Goal: Task Accomplishment & Management: Manage account settings

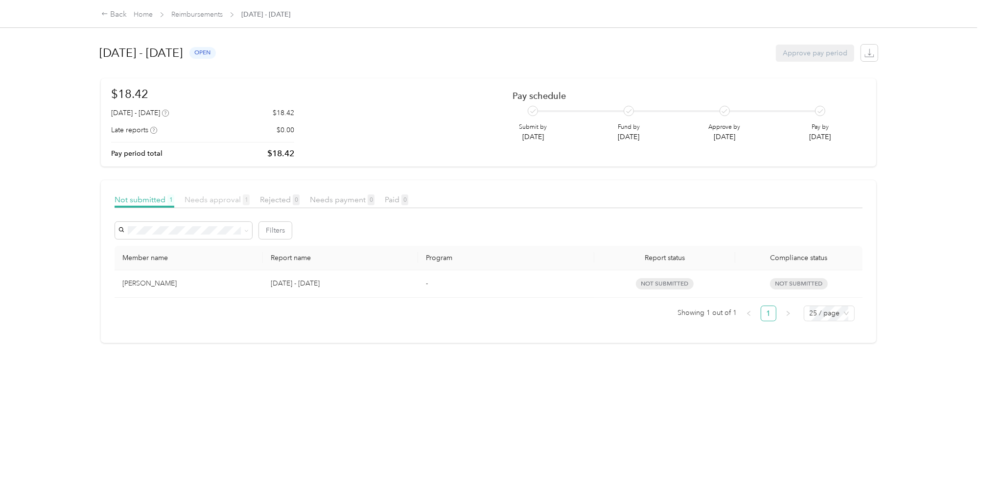
click at [203, 195] on span "Needs approval 1" at bounding box center [217, 199] width 65 height 9
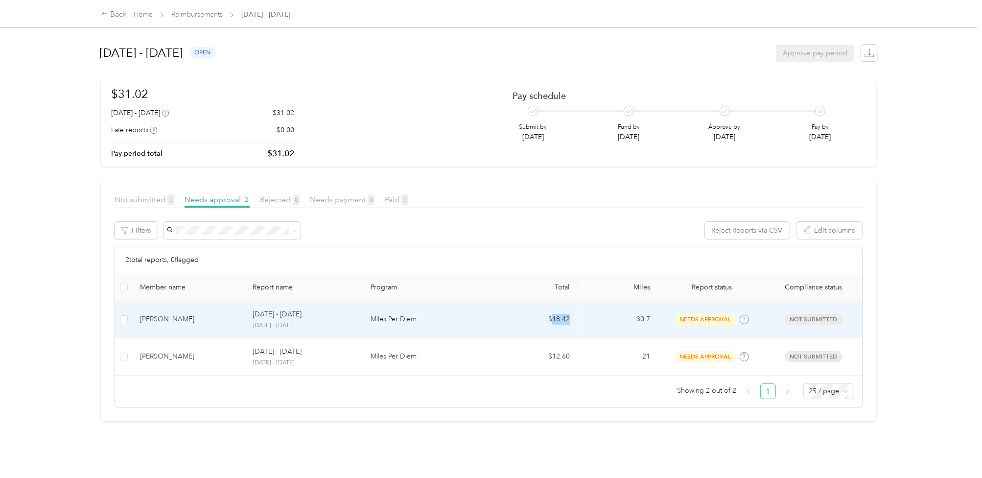
drag, startPoint x: 571, startPoint y: 316, endPoint x: 551, endPoint y: 317, distance: 20.1
click at [551, 317] on td "$18.42" at bounding box center [537, 319] width 80 height 37
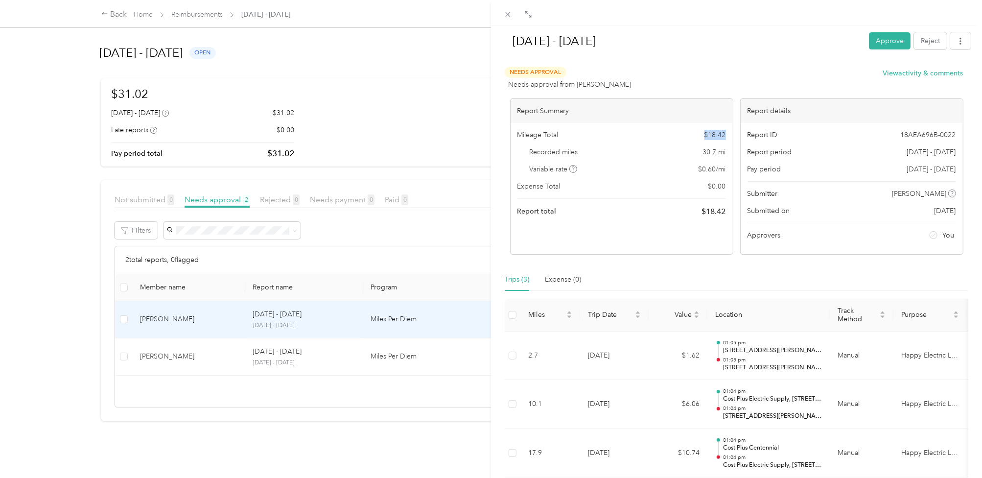
drag, startPoint x: 722, startPoint y: 134, endPoint x: 698, endPoint y: 133, distance: 24.5
click at [698, 133] on div "Mileage Total $ 18.42 Recorded miles 30.7 mi Variable rate $ 0.60 / mi Expense …" at bounding box center [621, 173] width 222 height 101
copy span "$ 18.42"
click at [226, 455] on div "[DATE] - [DATE] Approve Reject Needs Approval Needs approval from [PERSON_NAME]…" at bounding box center [491, 239] width 982 height 478
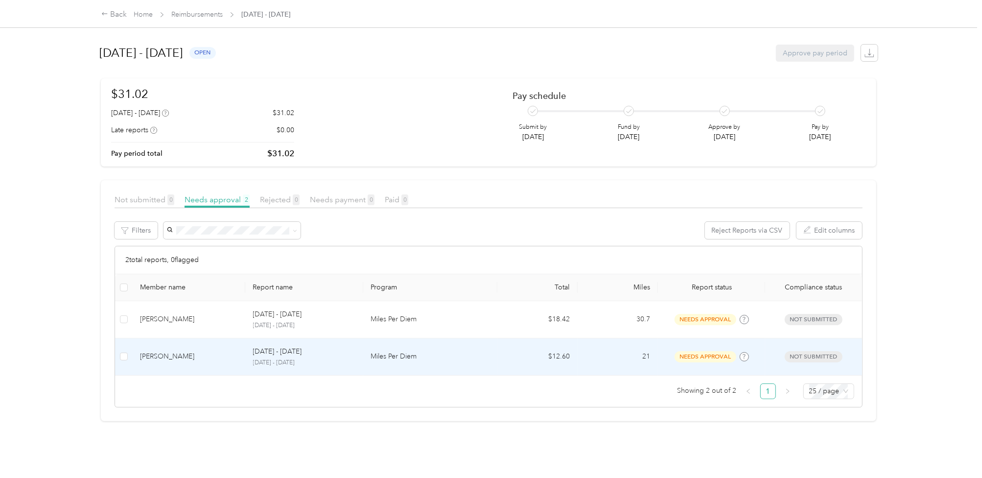
click at [630, 318] on td "30.7" at bounding box center [617, 319] width 80 height 37
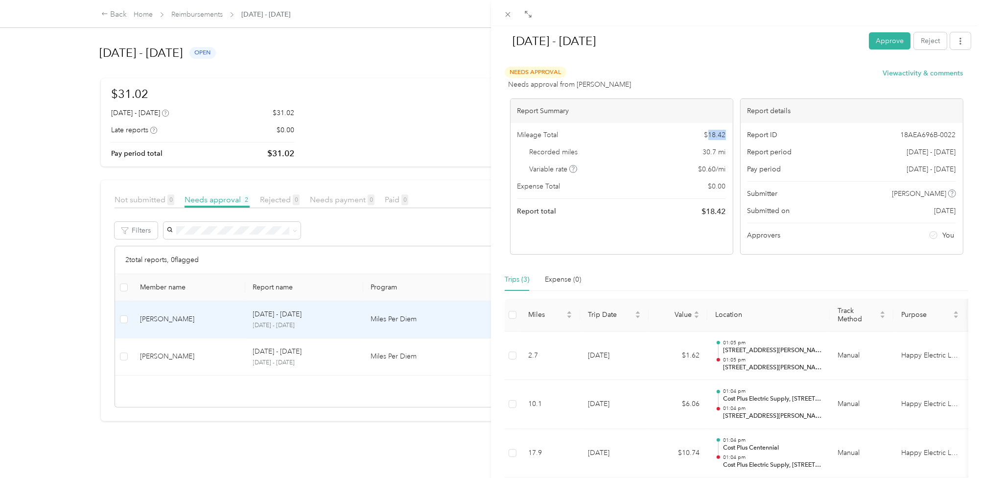
drag, startPoint x: 721, startPoint y: 133, endPoint x: 706, endPoint y: 132, distance: 15.2
click at [706, 132] on span "$ 18.42" at bounding box center [715, 135] width 22 height 10
copy span "18.42"
click at [381, 372] on div "[DATE] - [DATE] Approve Reject Needs Approval Needs approval from [PERSON_NAME]…" at bounding box center [491, 239] width 982 height 478
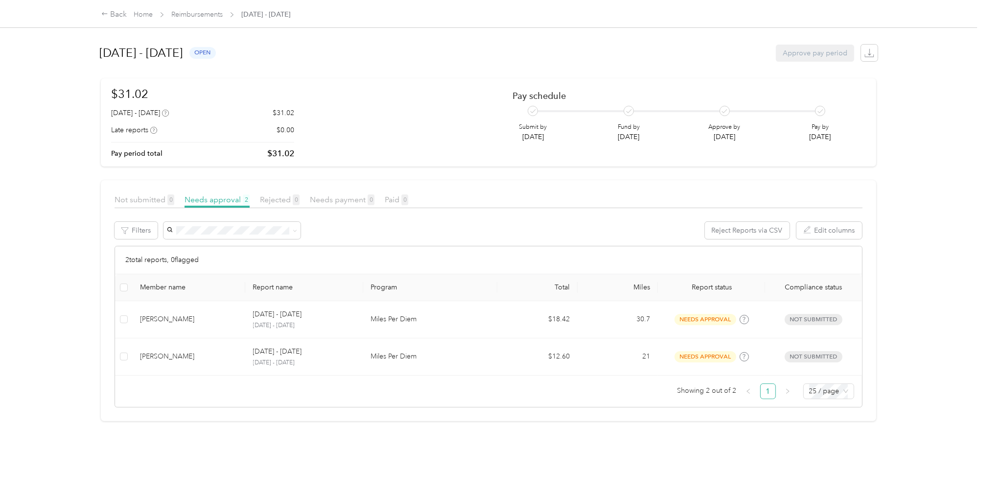
click at [385, 357] on div at bounding box center [491, 239] width 982 height 478
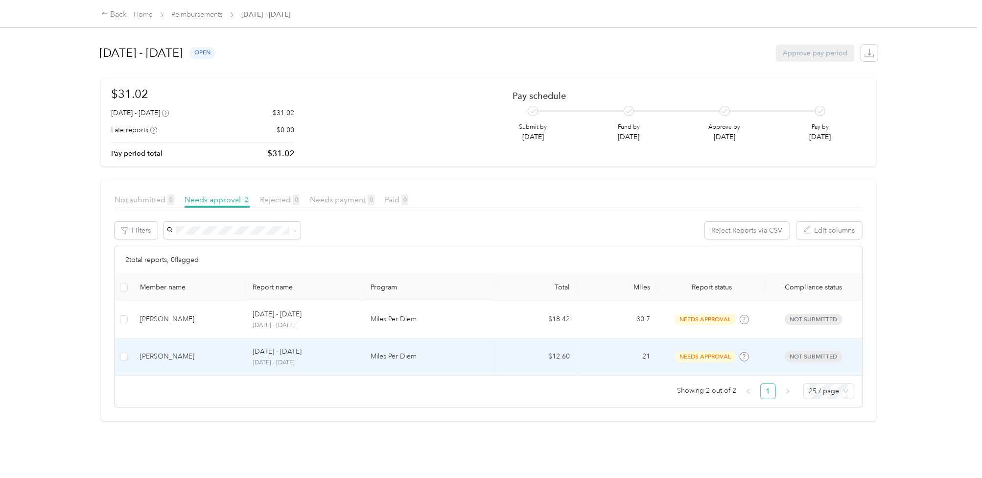
click at [625, 357] on td "21" at bounding box center [617, 356] width 80 height 37
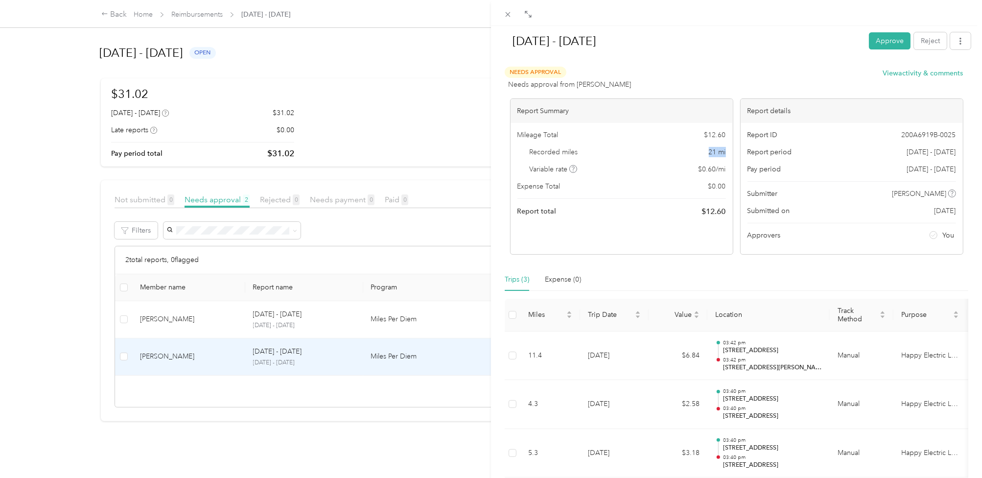
drag, startPoint x: 721, startPoint y: 151, endPoint x: 701, endPoint y: 153, distance: 20.1
click at [701, 153] on div "Recorded miles 21 mi" at bounding box center [621, 152] width 208 height 10
copy span "21 mi"
drag, startPoint x: 722, startPoint y: 136, endPoint x: 703, endPoint y: 136, distance: 18.6
click at [703, 136] on div "Mileage Total $ 12.60 Recorded miles 21 mi Variable rate $ 0.60 / mi Expense To…" at bounding box center [621, 173] width 222 height 101
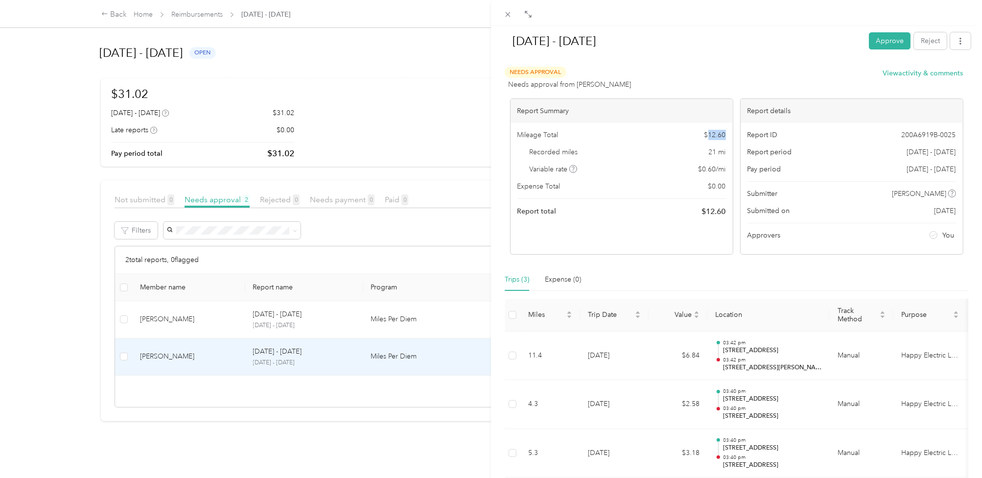
copy span "12.60"
click at [54, 185] on div "[DATE] - [DATE] Approve Reject Needs Approval Needs approval from [PERSON_NAME]…" at bounding box center [491, 239] width 982 height 478
